Goal: Check status

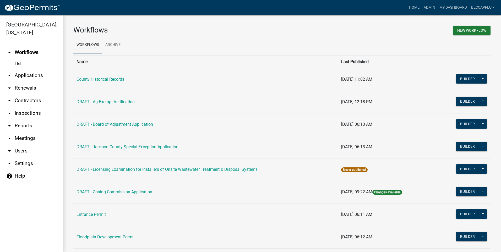
click at [27, 69] on link "arrow_drop_down Applications" at bounding box center [31, 75] width 63 height 13
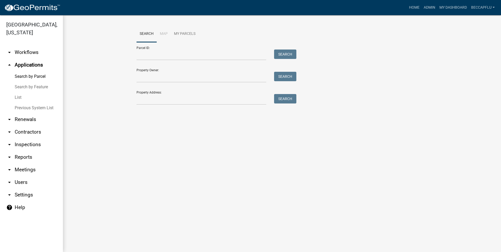
click at [19, 92] on link "List" at bounding box center [31, 97] width 63 height 10
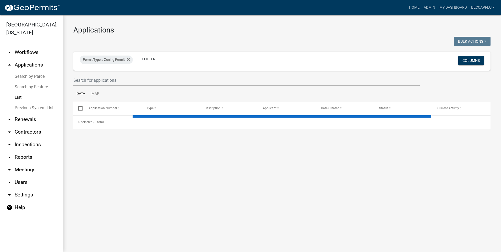
select select "3: 100"
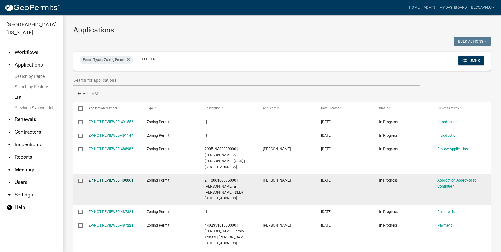
click at [119, 178] on link "ZP-NOT REVIEWED-488861" at bounding box center [111, 180] width 45 height 4
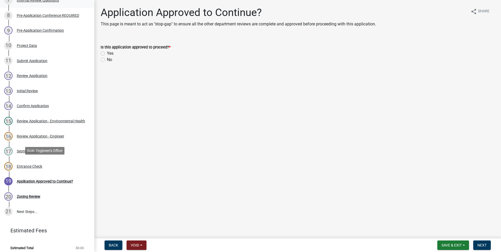
scroll to position [164, 0]
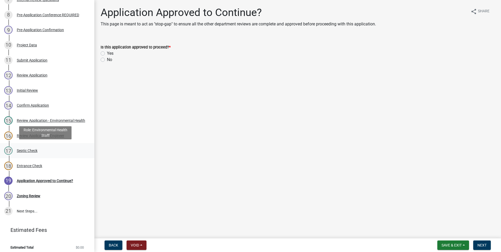
click at [29, 148] on div "17 Septic Check" at bounding box center [45, 150] width 82 height 8
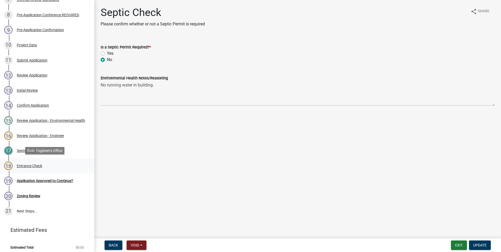
click at [26, 164] on div "Entrance Check" at bounding box center [29, 166] width 25 height 4
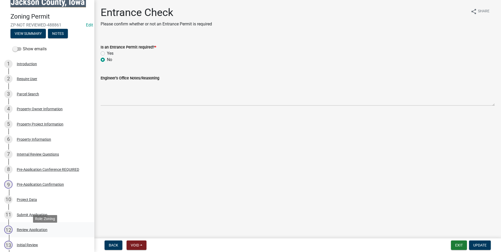
scroll to position [0, 0]
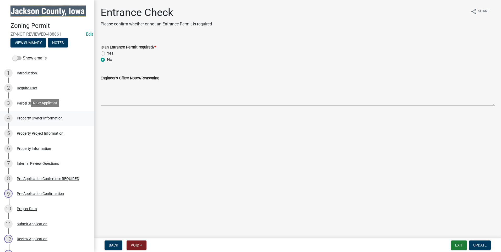
click at [40, 116] on div "Property Owner Information" at bounding box center [40, 118] width 46 height 4
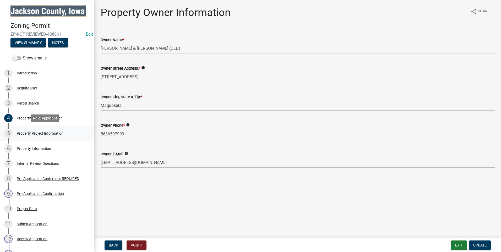
click at [28, 133] on div "Property Project Information" at bounding box center [40, 134] width 47 height 4
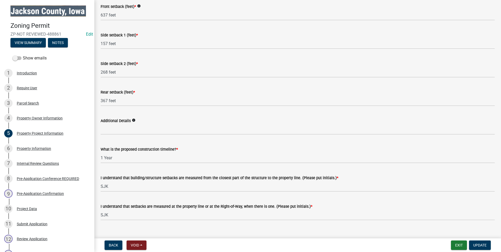
scroll to position [808, 0]
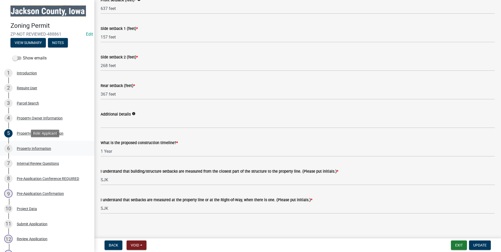
click at [39, 147] on div "Property Information" at bounding box center [34, 149] width 34 height 4
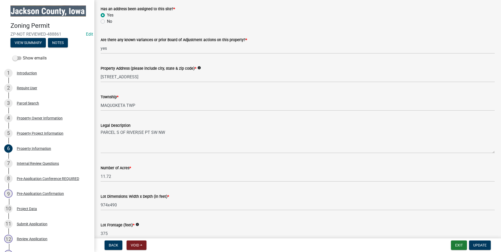
scroll to position [86, 0]
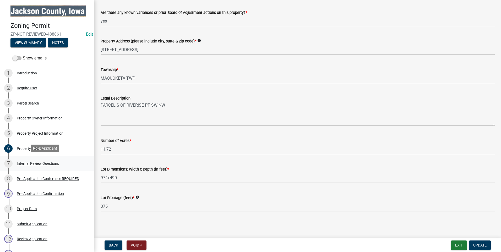
click at [30, 162] on div "Internal Review Questions" at bounding box center [38, 164] width 42 height 4
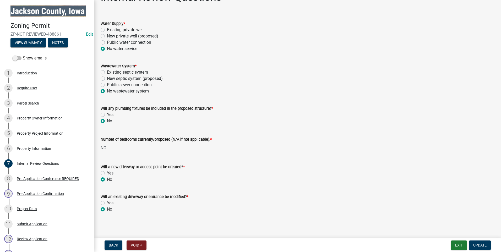
scroll to position [17, 0]
click at [44, 177] on div "Pre-Application Conference REQUIRED" at bounding box center [48, 179] width 62 height 4
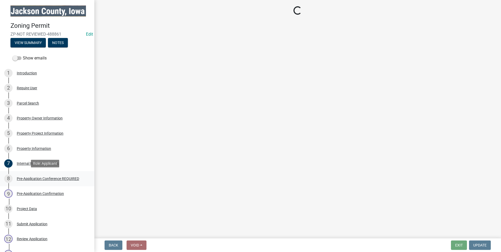
scroll to position [0, 0]
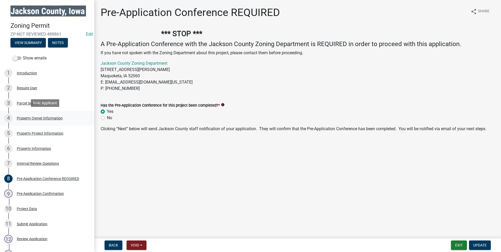
click at [32, 117] on div "Property Owner Information" at bounding box center [40, 118] width 46 height 4
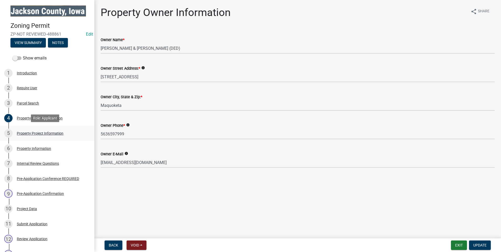
click at [40, 134] on div "Property Project Information" at bounding box center [40, 134] width 47 height 4
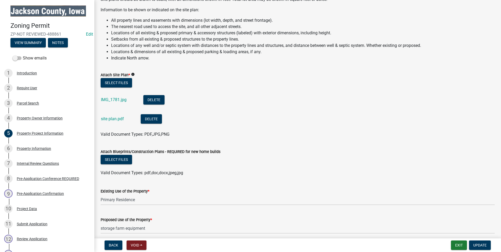
scroll to position [524, 0]
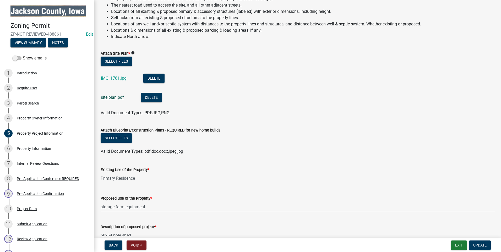
click at [116, 95] on link "site plan.pdf" at bounding box center [112, 97] width 23 height 5
click at [113, 76] on link "IMG_1781.jpg" at bounding box center [114, 78] width 26 height 5
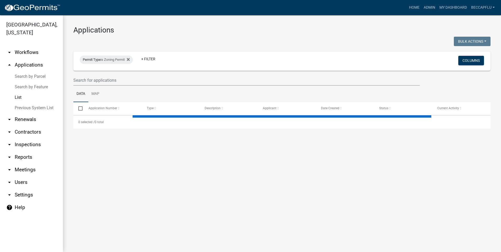
select select "3: 100"
